Goal: Check status: Check status

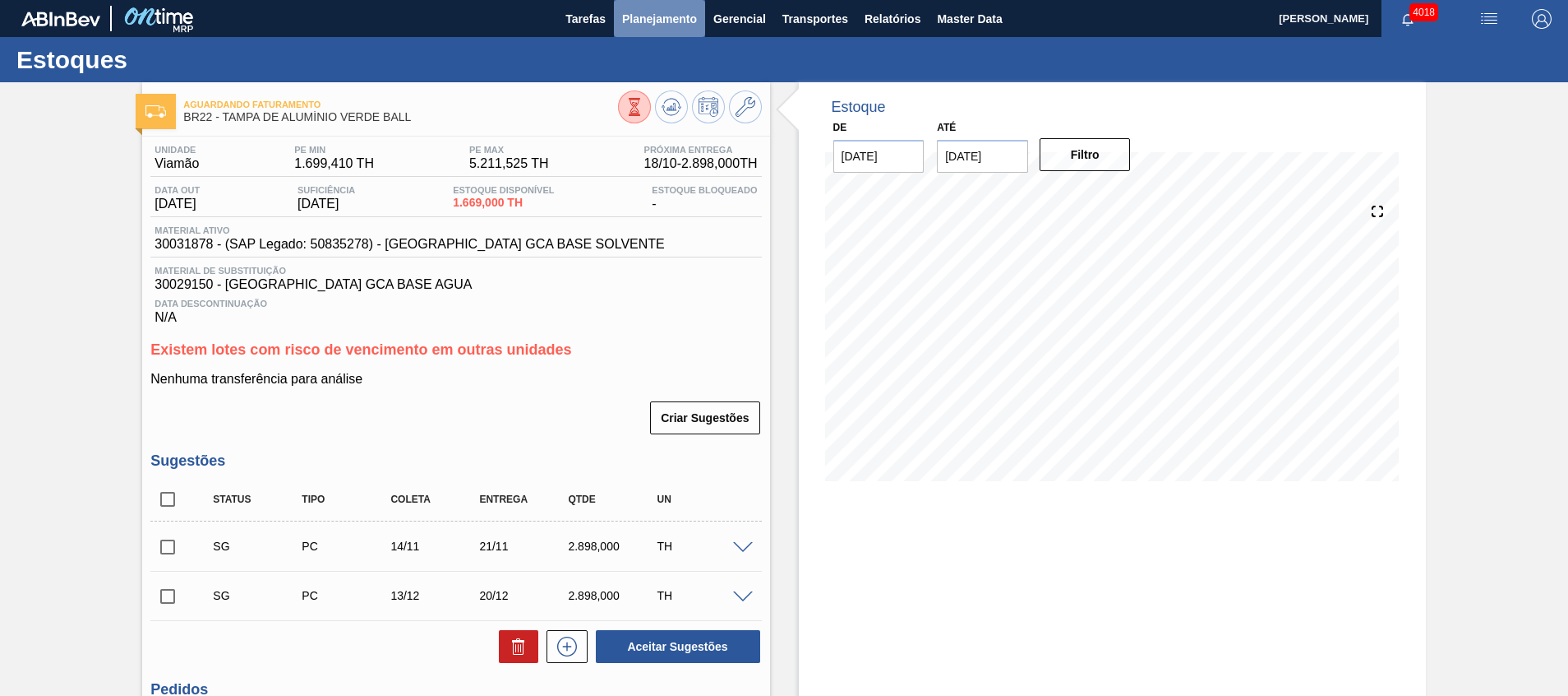
click at [688, 19] on span "Planejamento" at bounding box center [660, 19] width 75 height 20
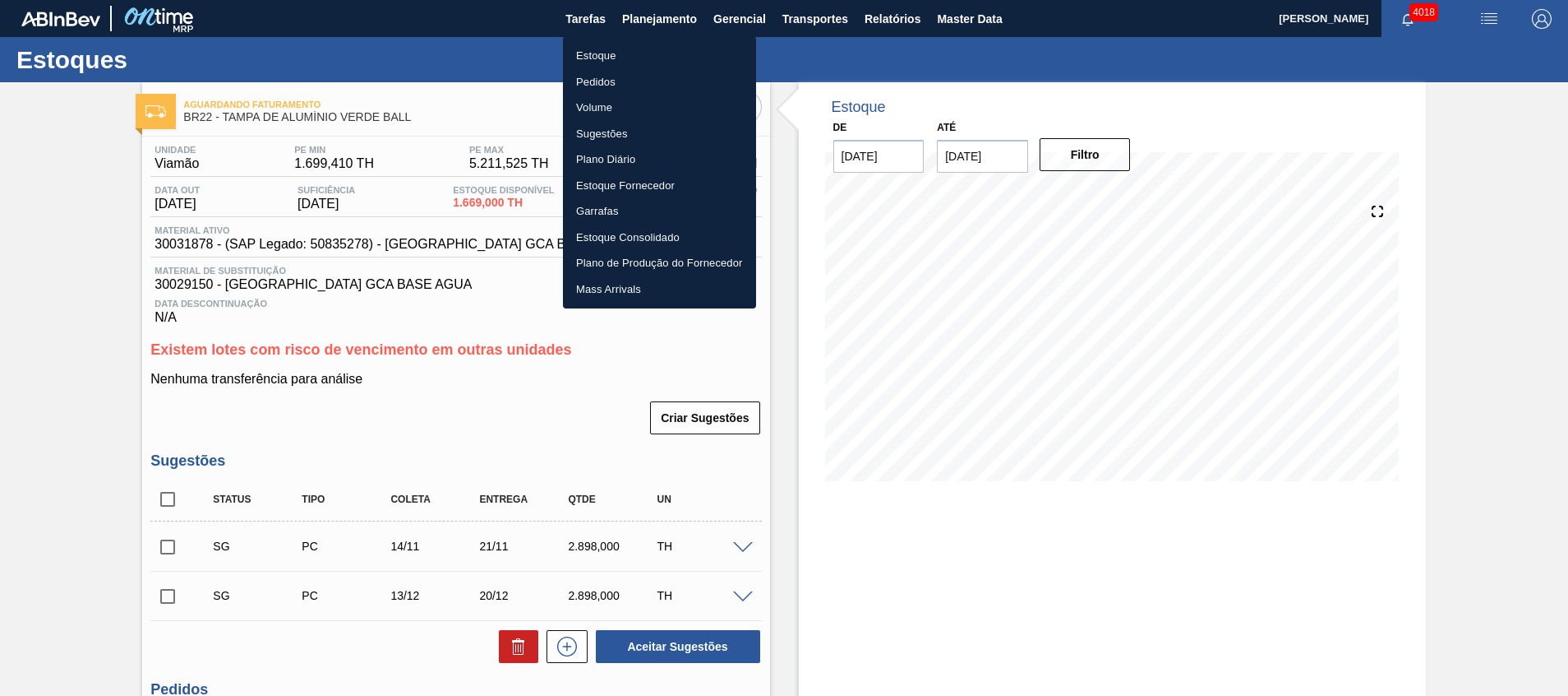
drag, startPoint x: 680, startPoint y: 44, endPoint x: 660, endPoint y: 39, distance: 20.6
click at [680, 44] on li "Estoque" at bounding box center [659, 56] width 193 height 27
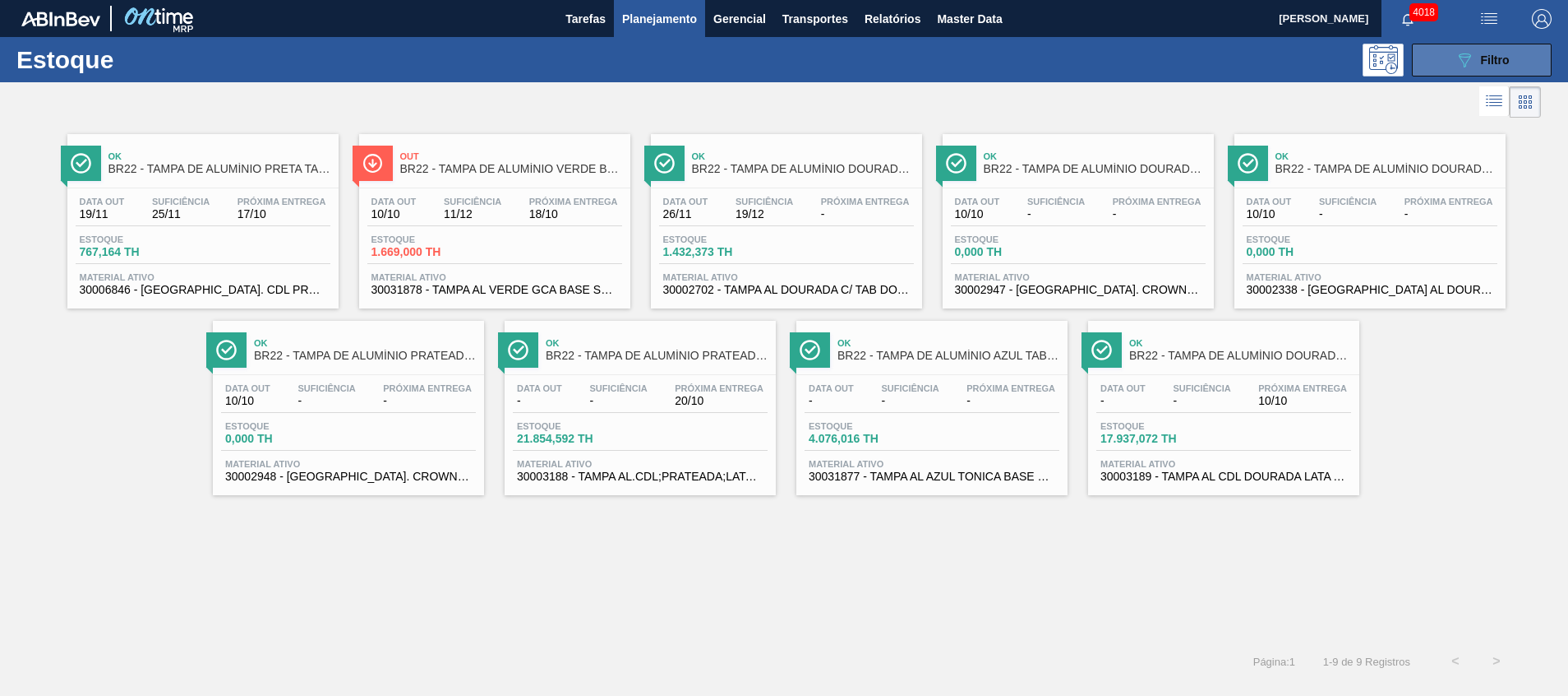
click at [1503, 72] on button "089F7B8B-B2A5-4AFE-B5C0-19BA573D28AC Filtro" at bounding box center [1482, 61] width 139 height 33
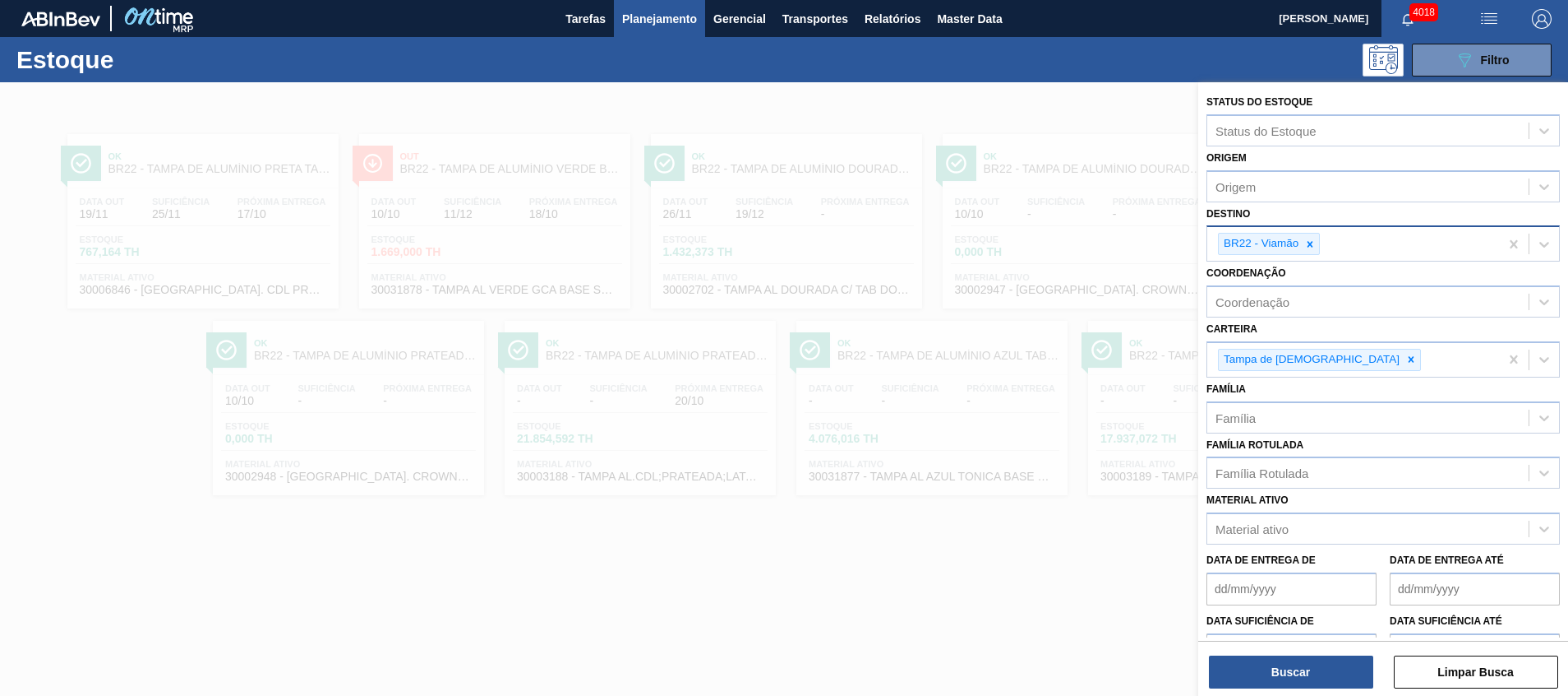
click at [1321, 249] on div "BR22 - Viamão" at bounding box center [1268, 244] width 102 height 22
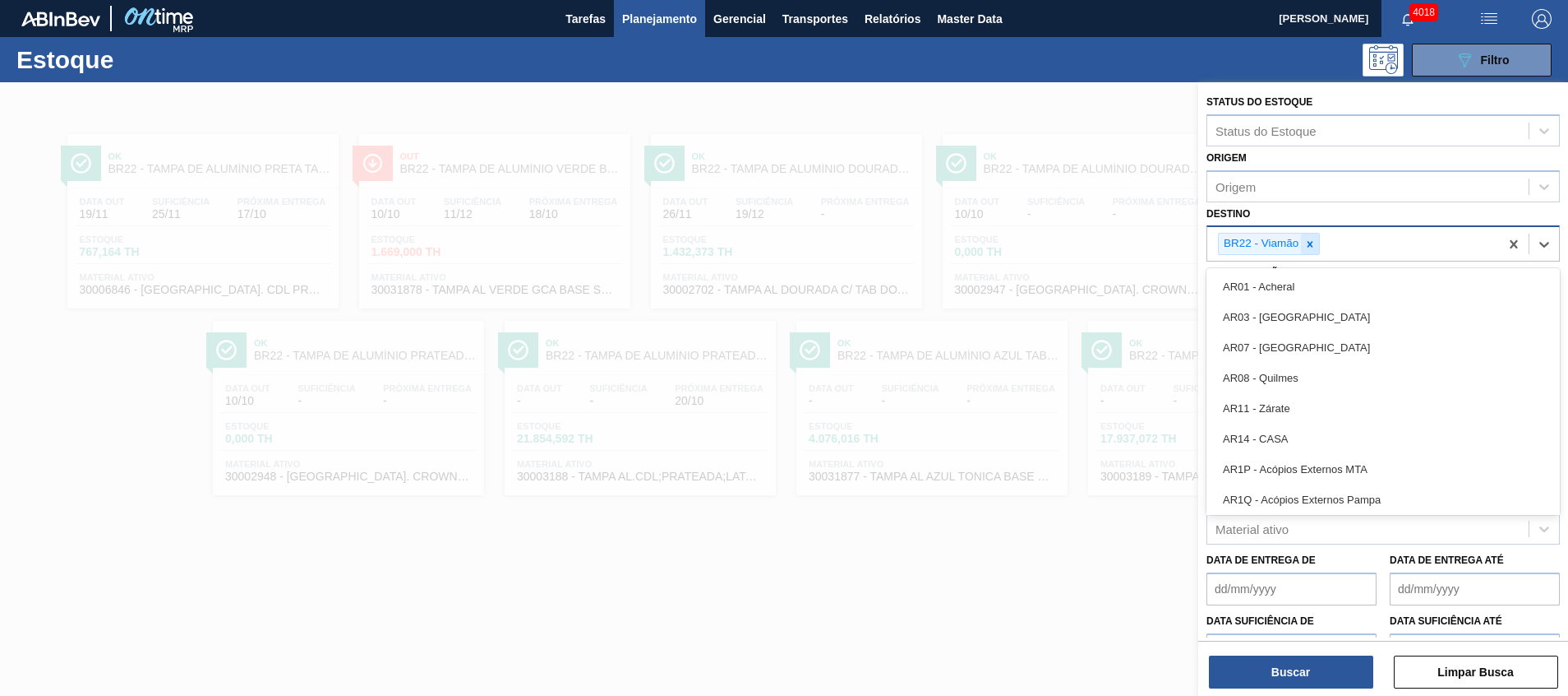
click at [1315, 244] on icon at bounding box center [1310, 244] width 12 height 12
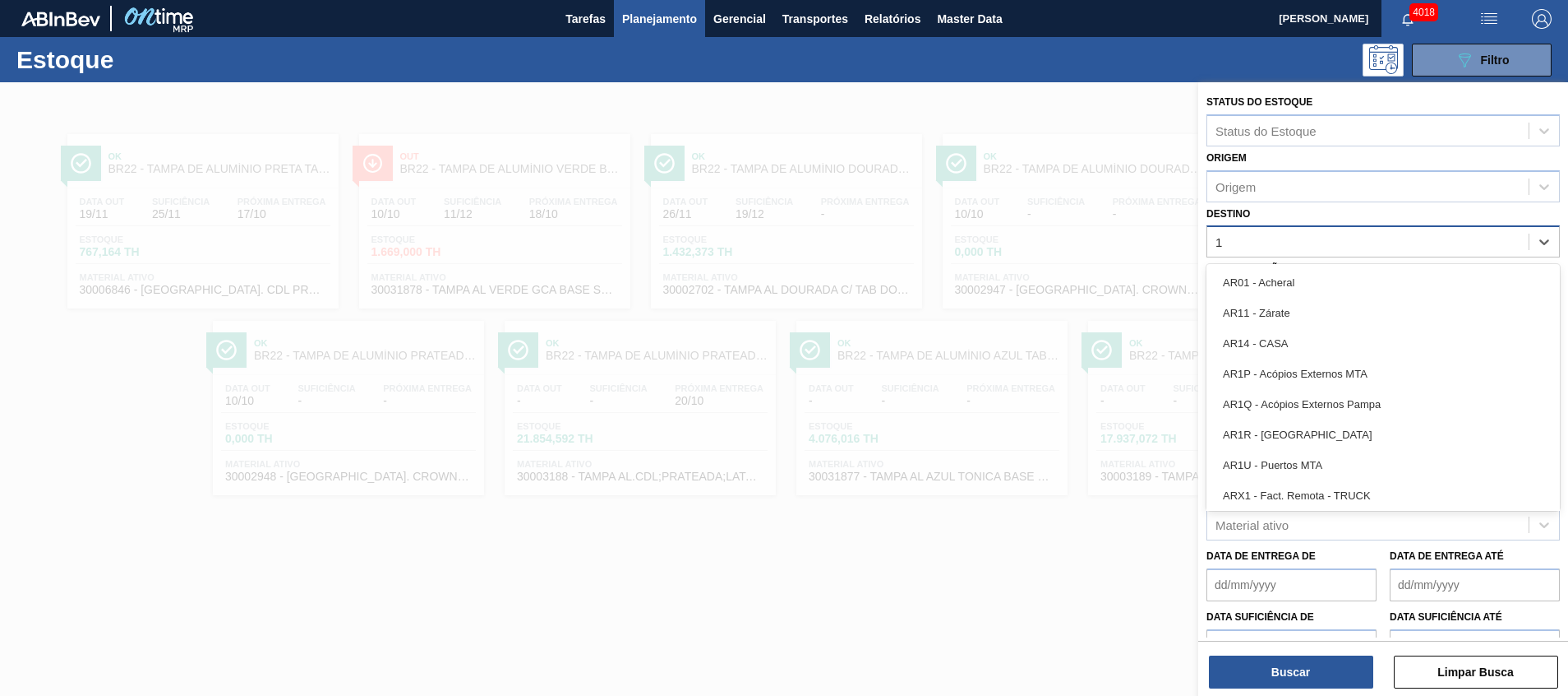
type input "17"
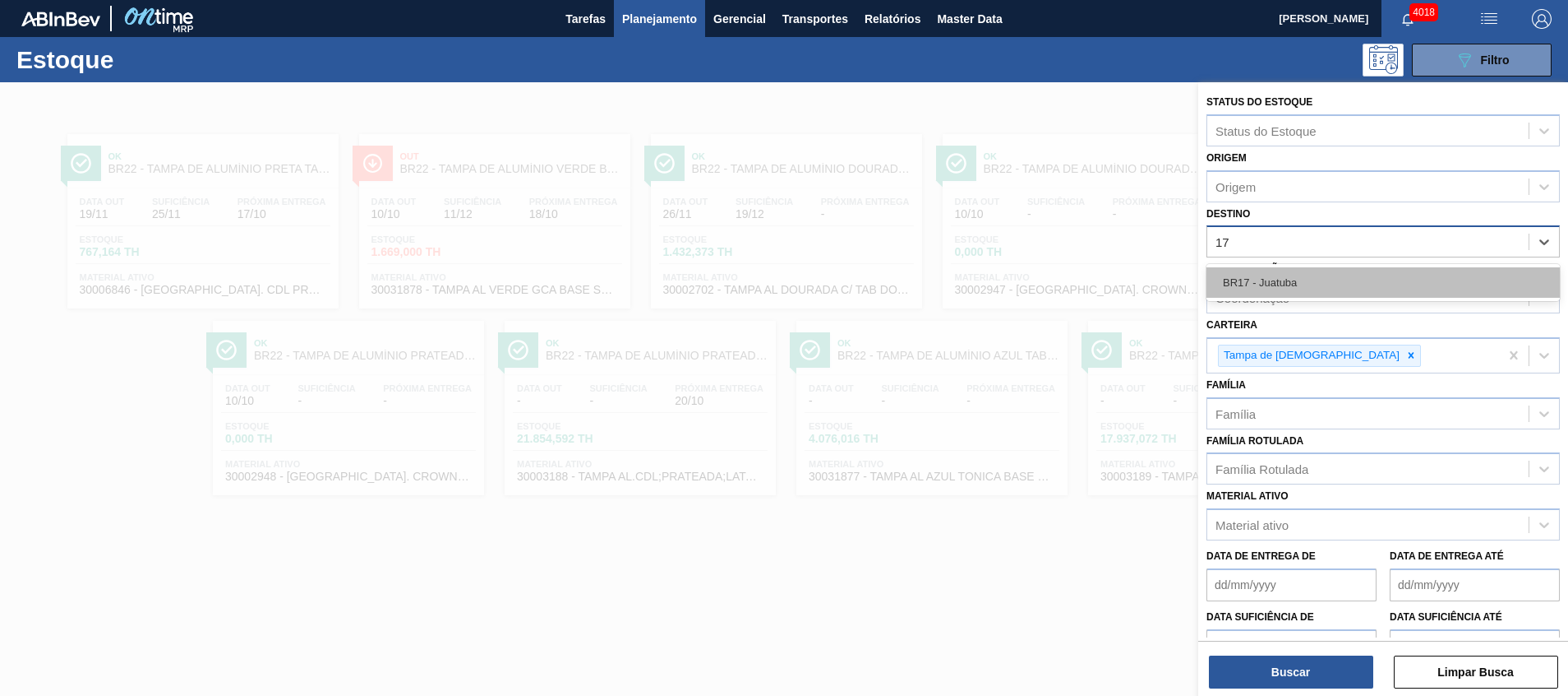
click at [1284, 286] on div "BR17 - Juatuba" at bounding box center [1384, 282] width 354 height 30
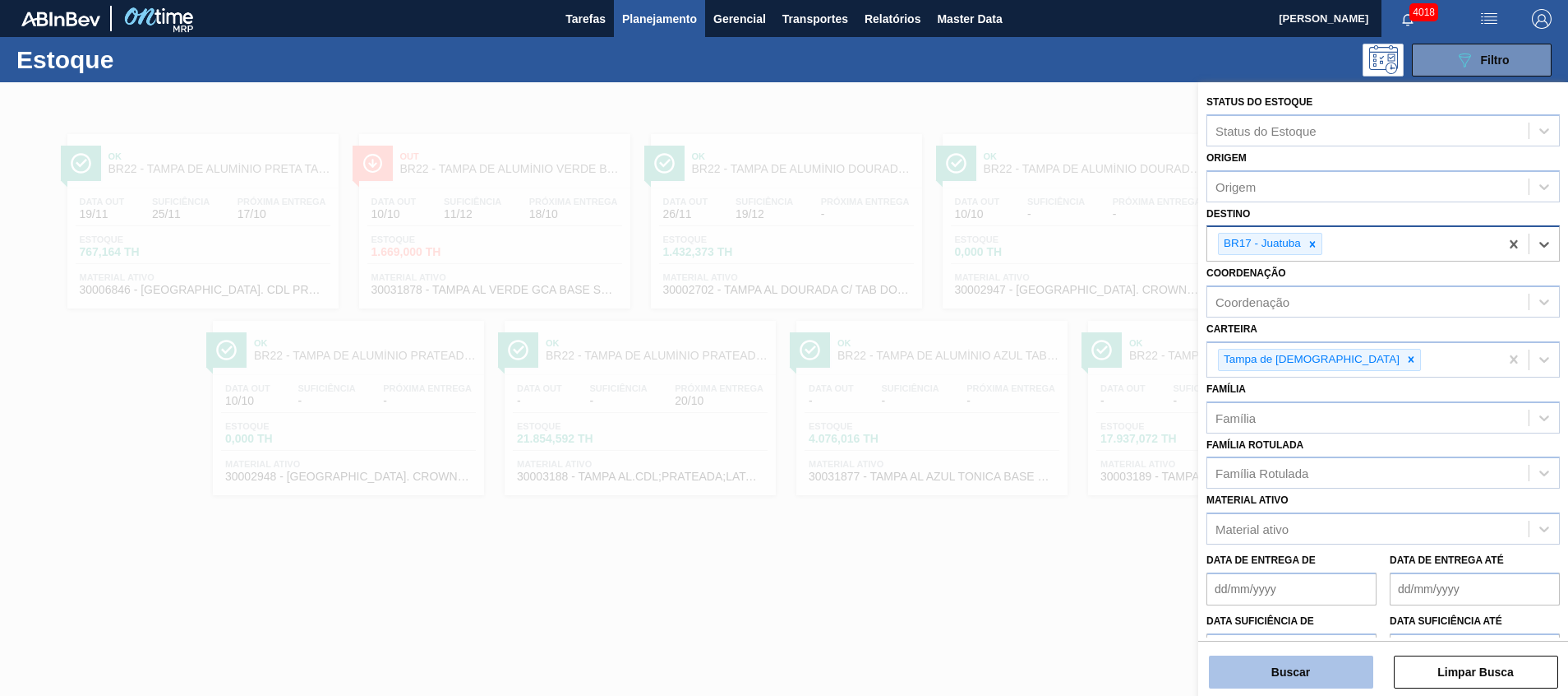
click at [1273, 681] on button "Buscar" at bounding box center [1290, 672] width 164 height 33
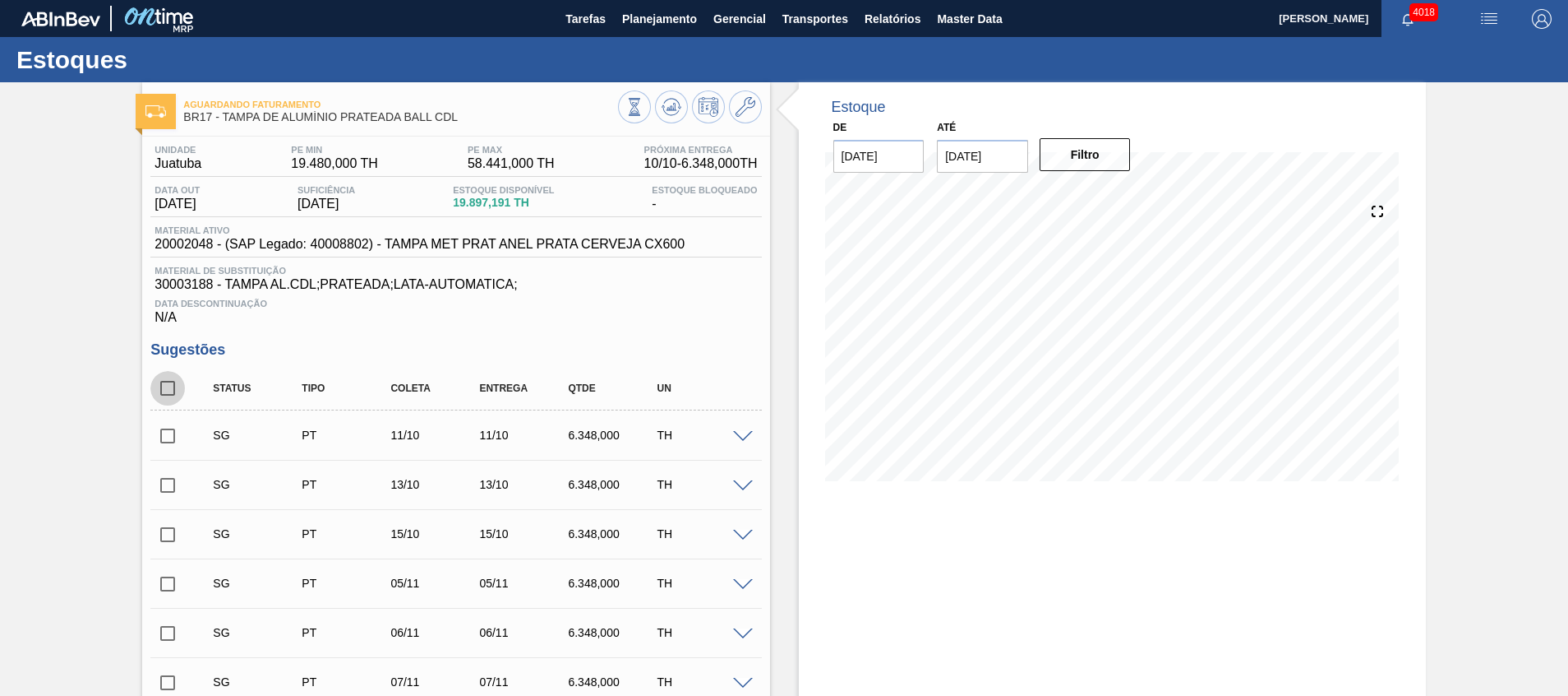
click at [182, 391] on input "checkbox" at bounding box center [168, 389] width 35 height 35
checkbox input "true"
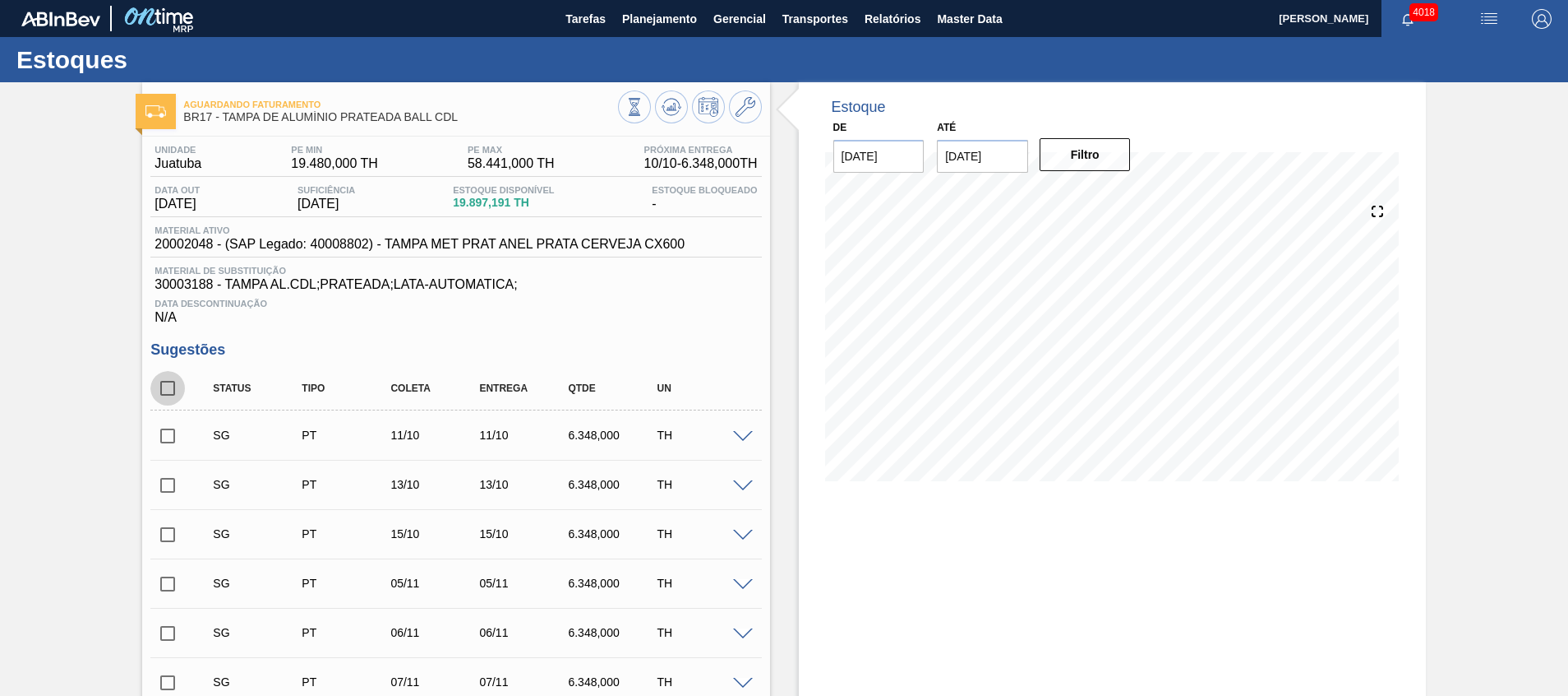
checkbox input "true"
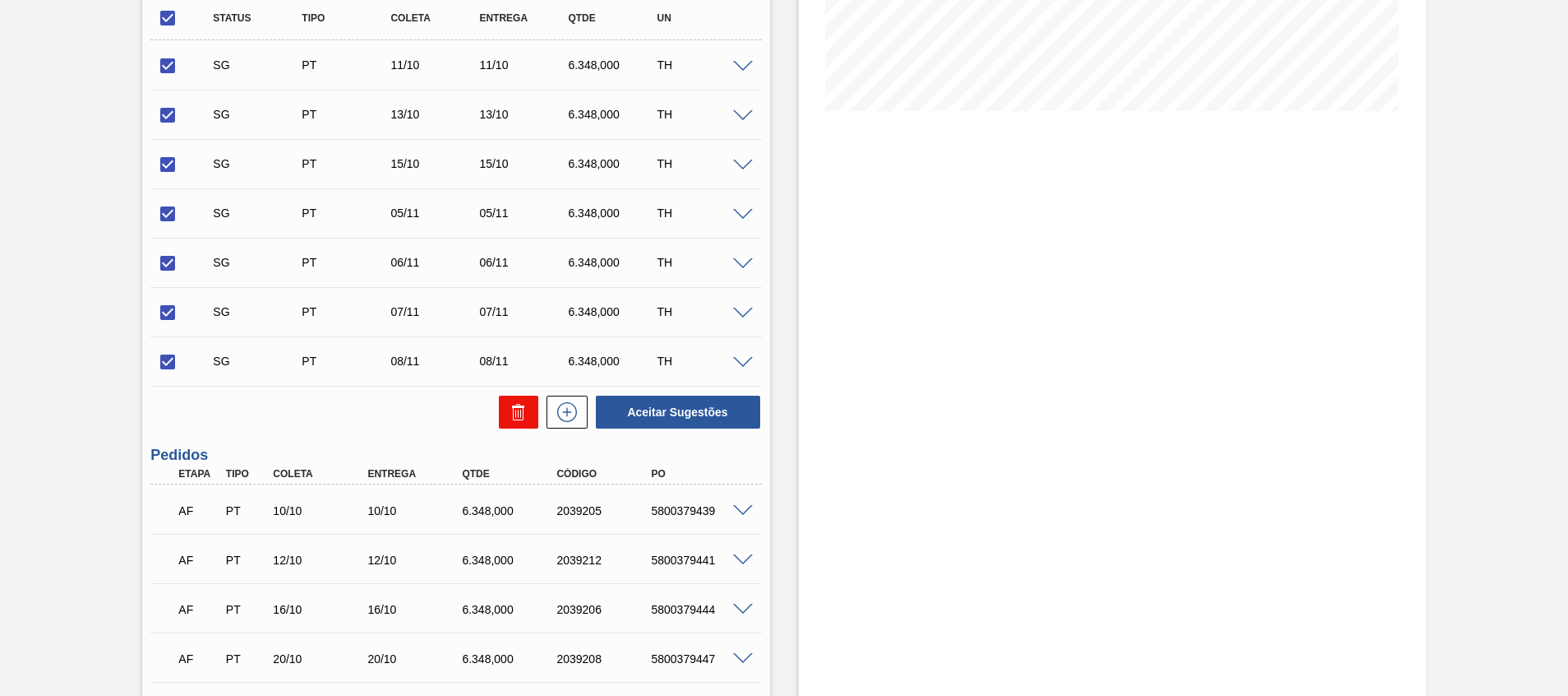
click at [514, 406] on icon at bounding box center [518, 406] width 12 height 3
checkbox input "false"
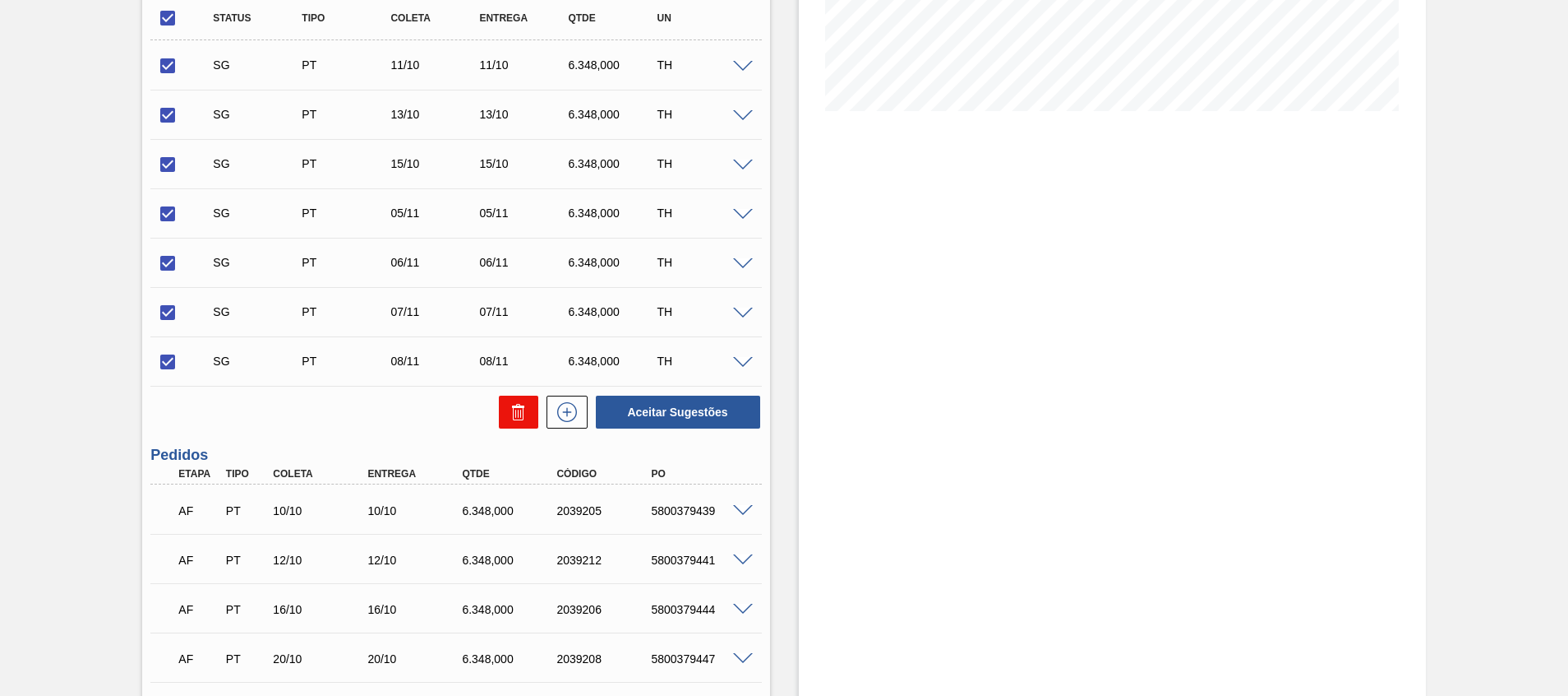
checkbox input "false"
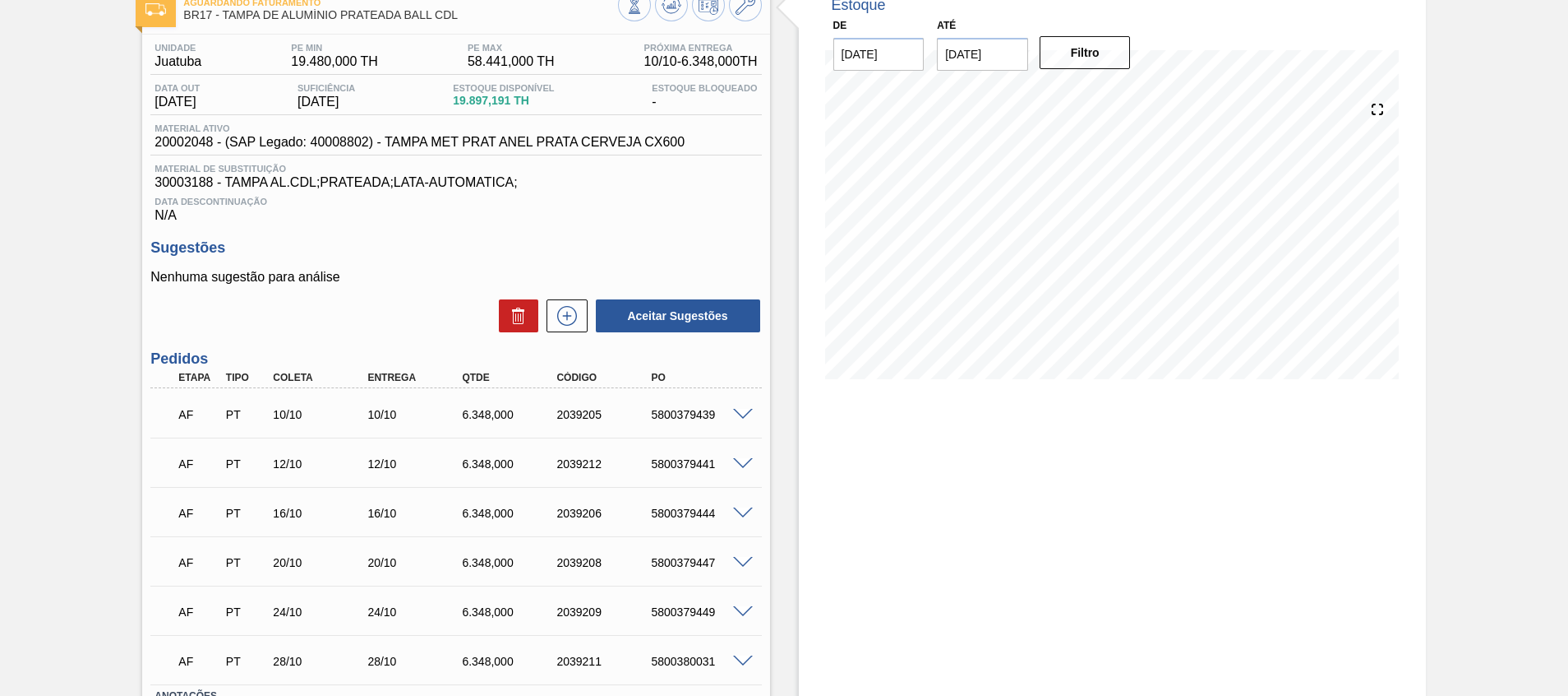
scroll to position [0, 0]
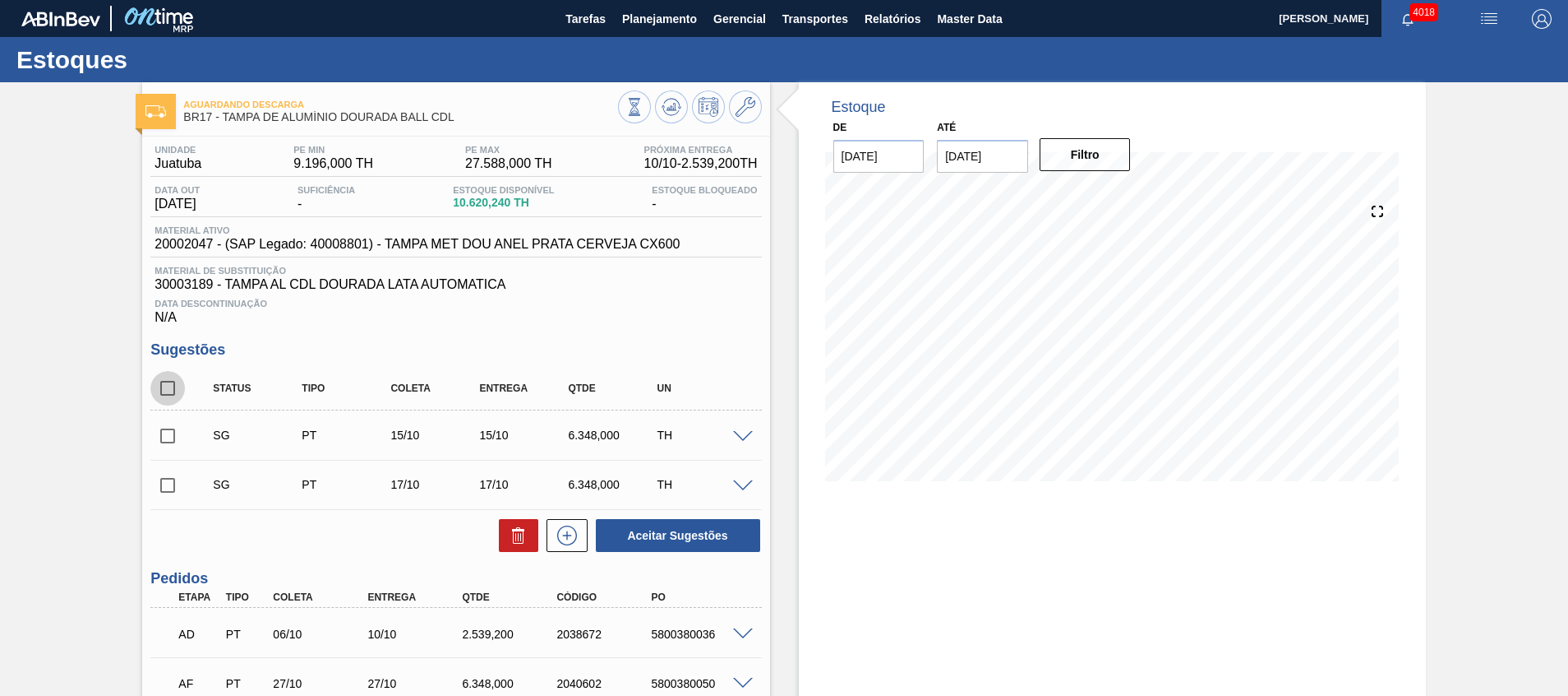
drag, startPoint x: 163, startPoint y: 390, endPoint x: 184, endPoint y: 389, distance: 21.0
click at [163, 390] on input "checkbox" at bounding box center [168, 389] width 35 height 35
checkbox input "true"
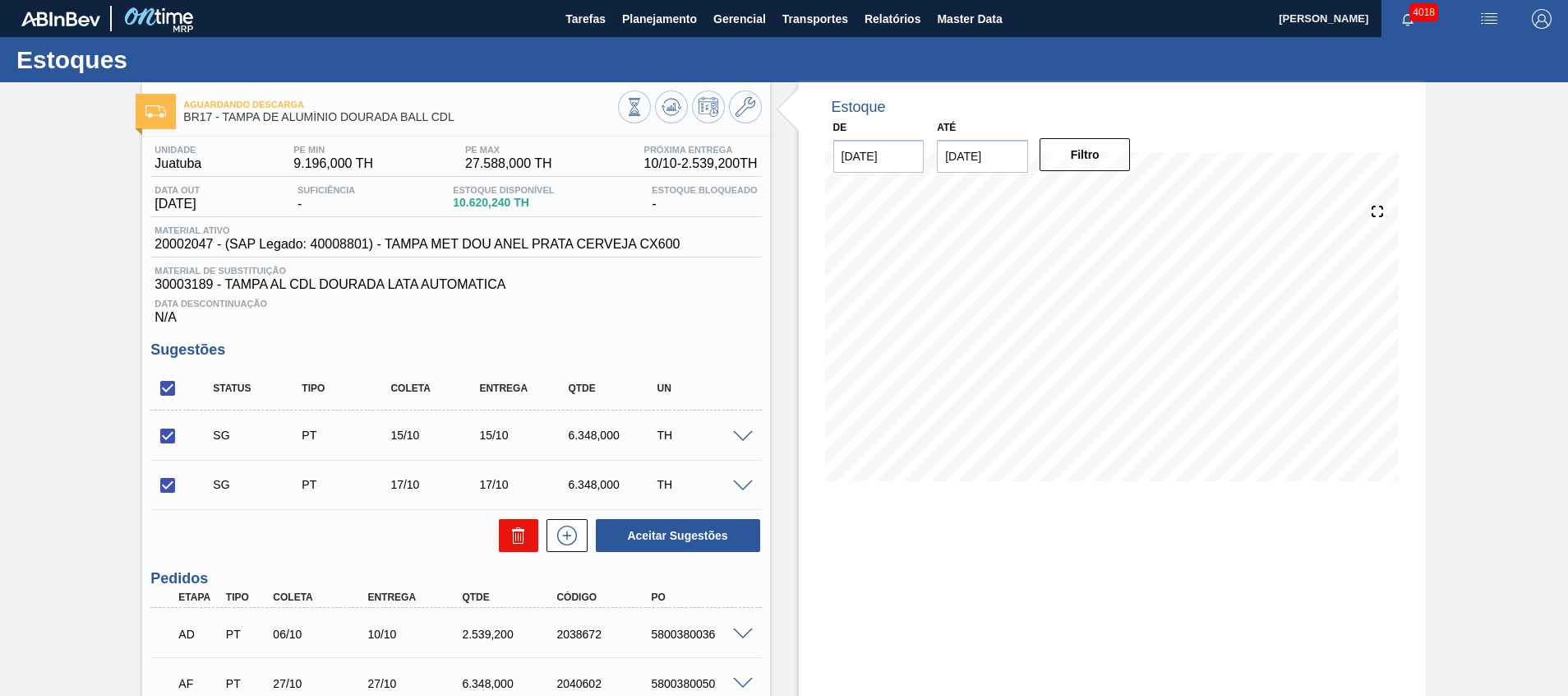
click at [515, 525] on icon at bounding box center [519, 536] width 20 height 20
checkbox input "false"
